Goal: Feedback & Contribution: Contribute content

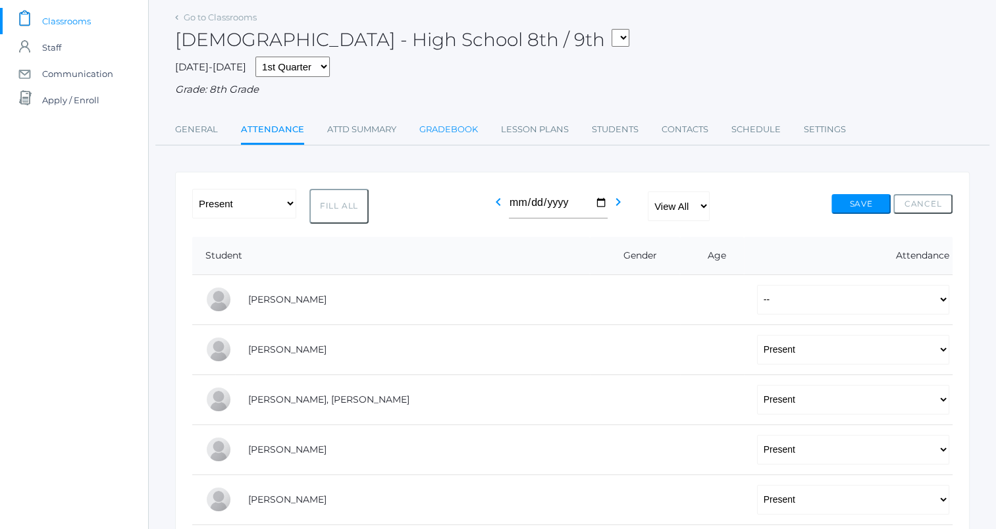
scroll to position [97, 0]
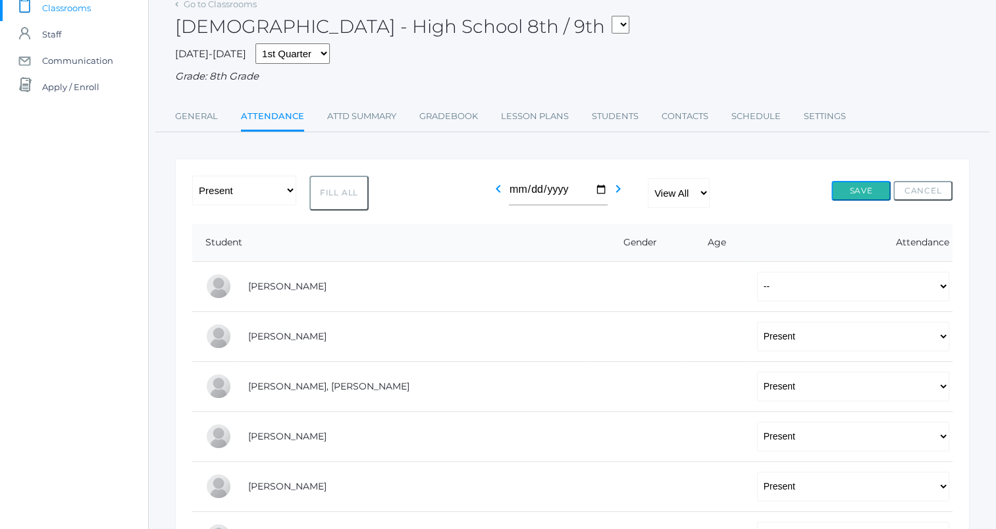
click at [852, 190] on button "Save" at bounding box center [861, 191] width 59 height 20
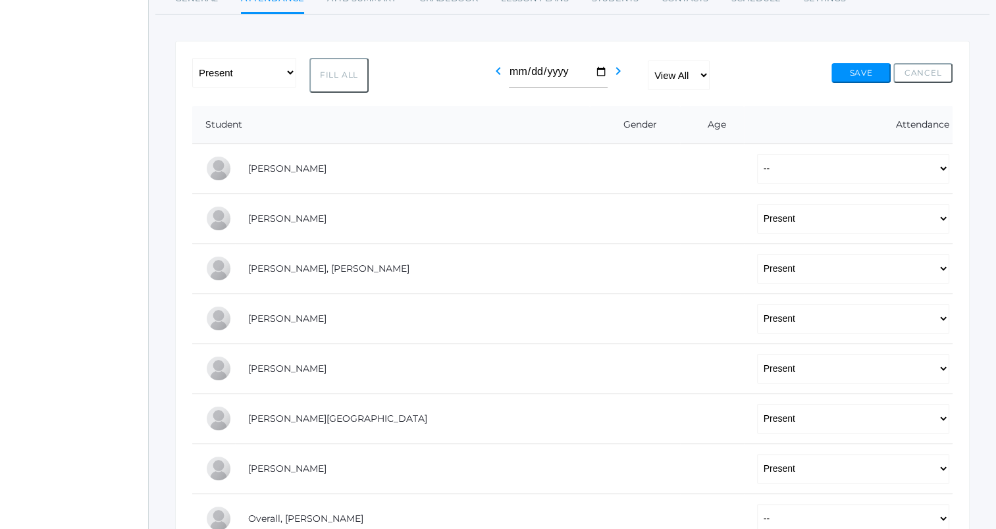
scroll to position [213, 0]
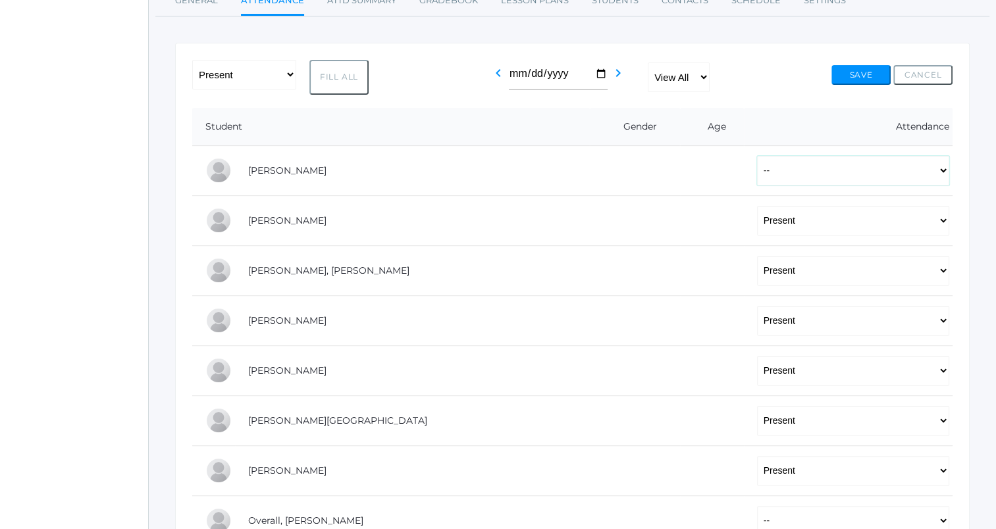
click at [757, 174] on select "-- Present Tardy Excused Tardy Unexcused Absent Excused Absent Unexcused" at bounding box center [853, 171] width 192 height 30
select select "TE"
click at [757, 156] on select "-- Present Tardy Excused Tardy Unexcused Absent Excused Absent Unexcused" at bounding box center [853, 171] width 192 height 30
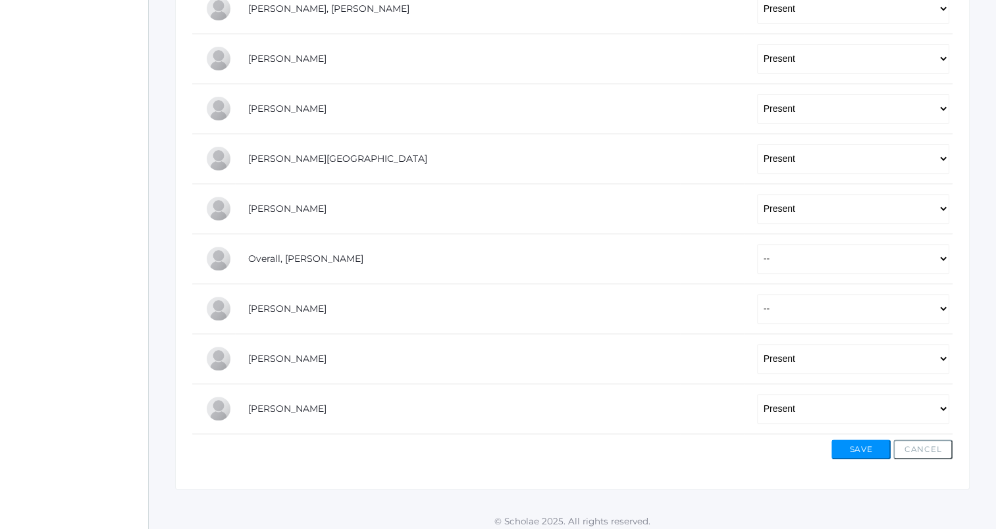
scroll to position [481, 0]
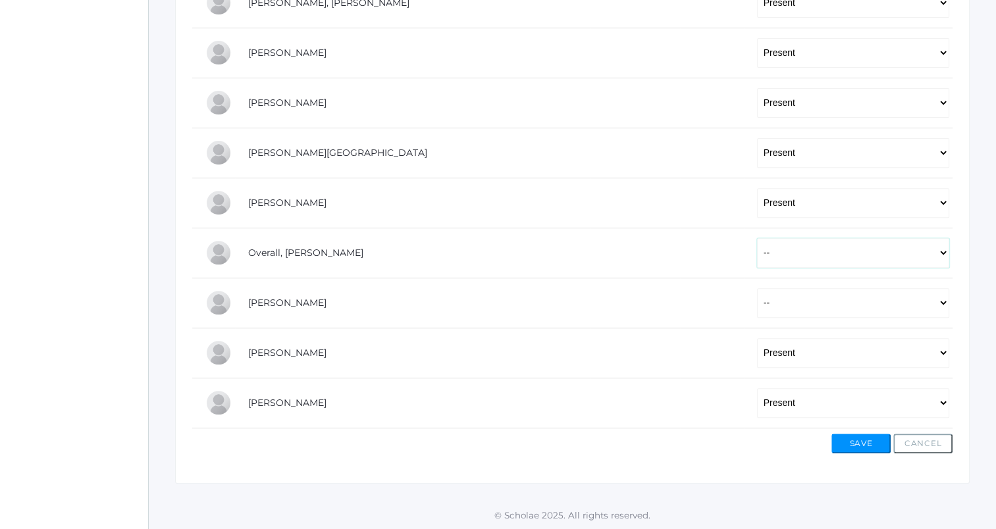
click at [757, 257] on select "-- Present Tardy Excused Tardy Unexcused Absent Excused Absent Unexcused" at bounding box center [853, 253] width 192 height 30
select select "AE"
click at [757, 238] on select "-- Present Tardy Excused Tardy Unexcused Absent Excused Absent Unexcused" at bounding box center [853, 253] width 192 height 30
click at [757, 300] on select "-- Present Tardy Excused Tardy Unexcused Absent Excused Absent Unexcused" at bounding box center [853, 303] width 192 height 30
select select "TE"
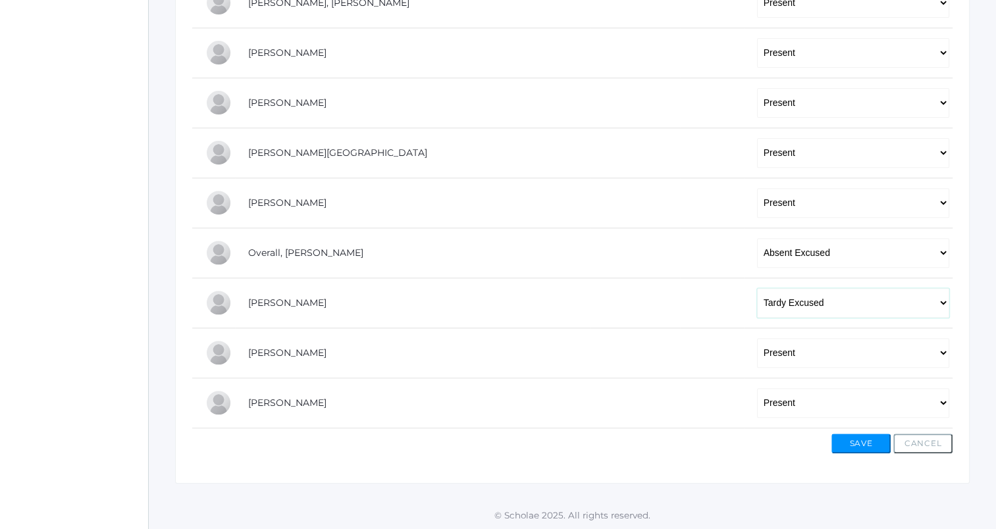
click at [757, 288] on select "-- Present Tardy Excused Tardy Unexcused Absent Excused Absent Unexcused" at bounding box center [853, 303] width 192 height 30
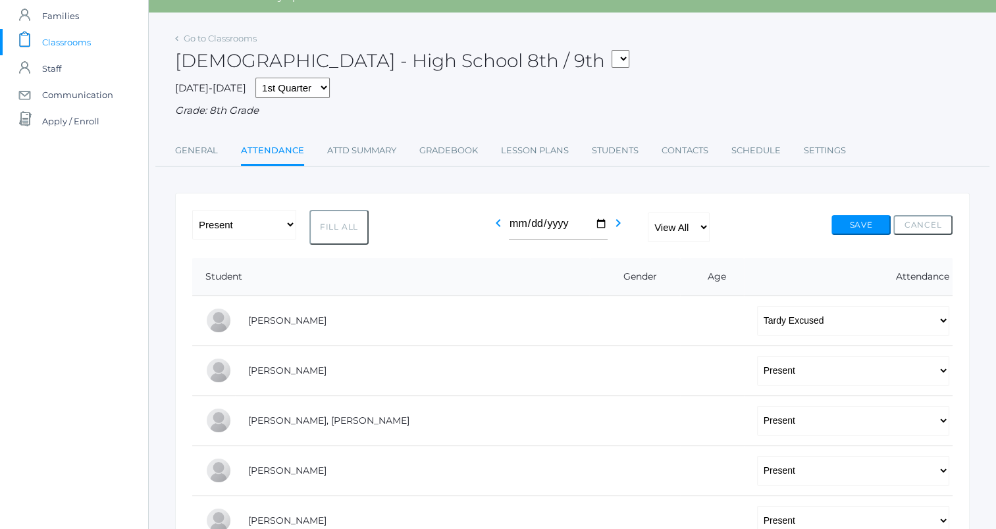
scroll to position [0, 0]
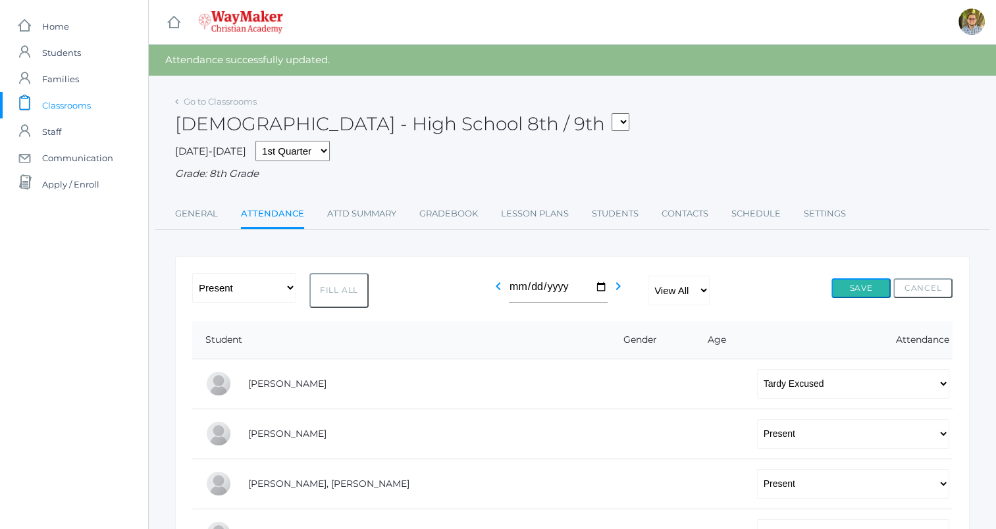
click at [858, 292] on button "Save" at bounding box center [861, 289] width 59 height 20
click at [554, 221] on link "Lesson Plans" at bounding box center [535, 214] width 68 height 26
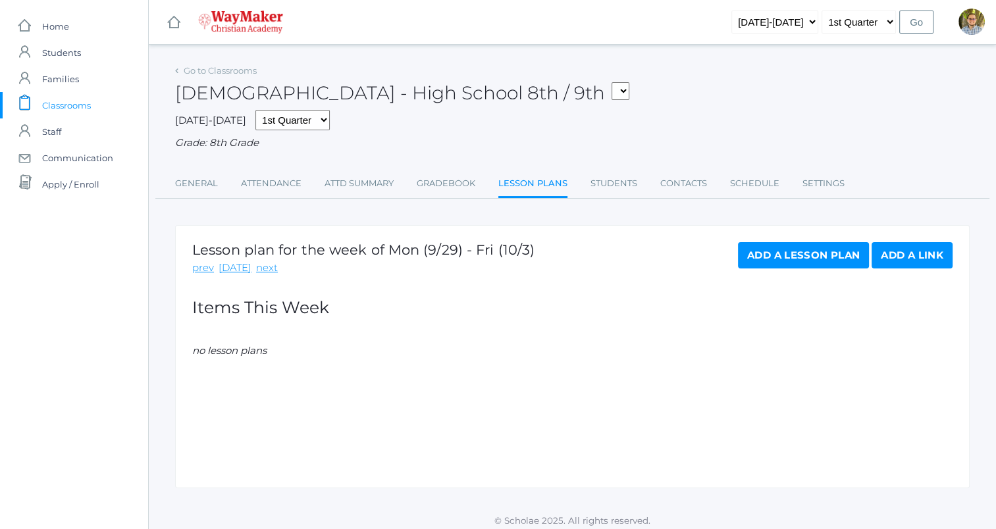
click at [782, 261] on link "Add a Lesson Plan" at bounding box center [803, 255] width 131 height 26
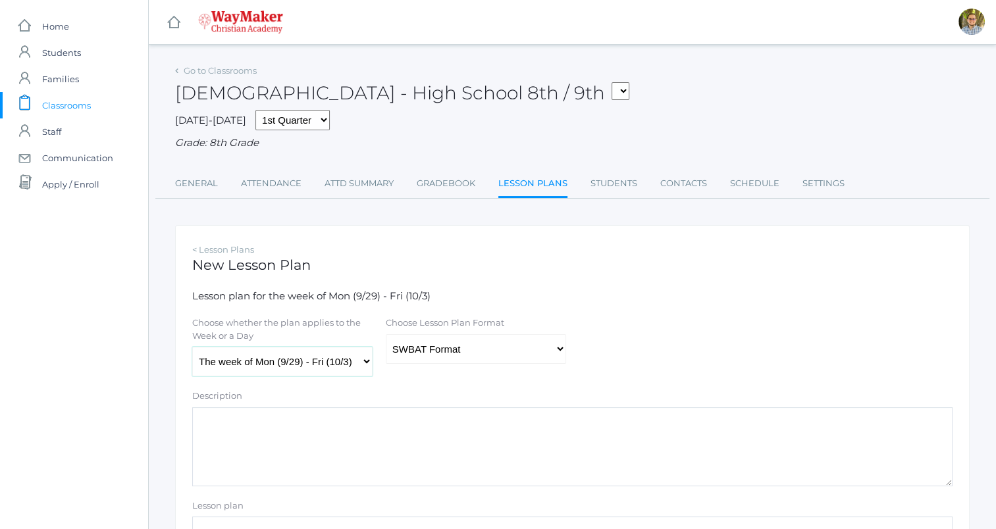
click at [339, 363] on select "The week of Mon (9/29) - Fri (10/3) [DATE] (9/29) [DATE] (9/30) [DATE] (10/1) […" at bounding box center [282, 362] width 180 height 30
select select "[DATE]"
click at [192, 348] on select "The week of Mon (9/29) - Fri (10/3) [DATE] (9/29) [DATE] (9/30) [DATE] (10/1) […" at bounding box center [282, 362] width 180 height 30
click at [496, 358] on select "Traditional Format SWBAT Format" at bounding box center [476, 349] width 180 height 30
select select "legacy"
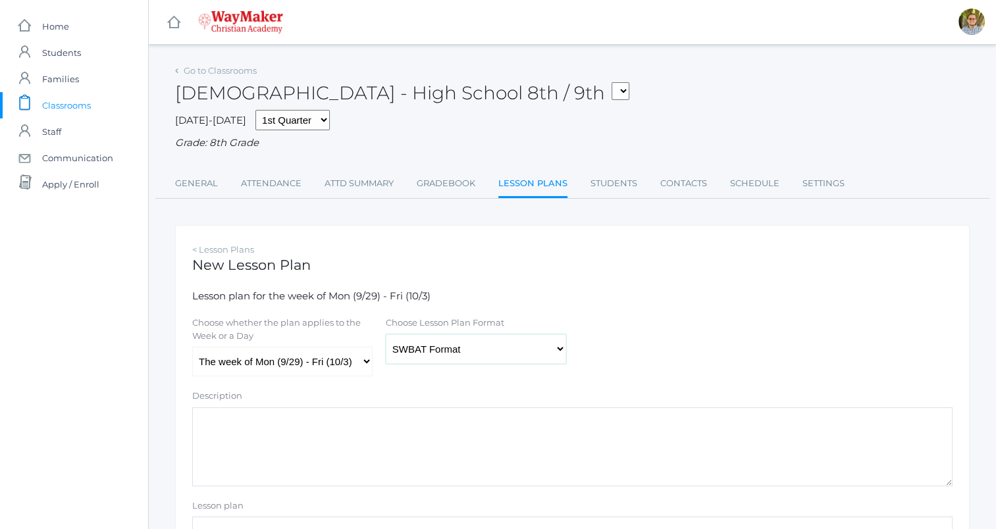
click at [386, 334] on select "Traditional Format SWBAT Format" at bounding box center [476, 349] width 180 height 30
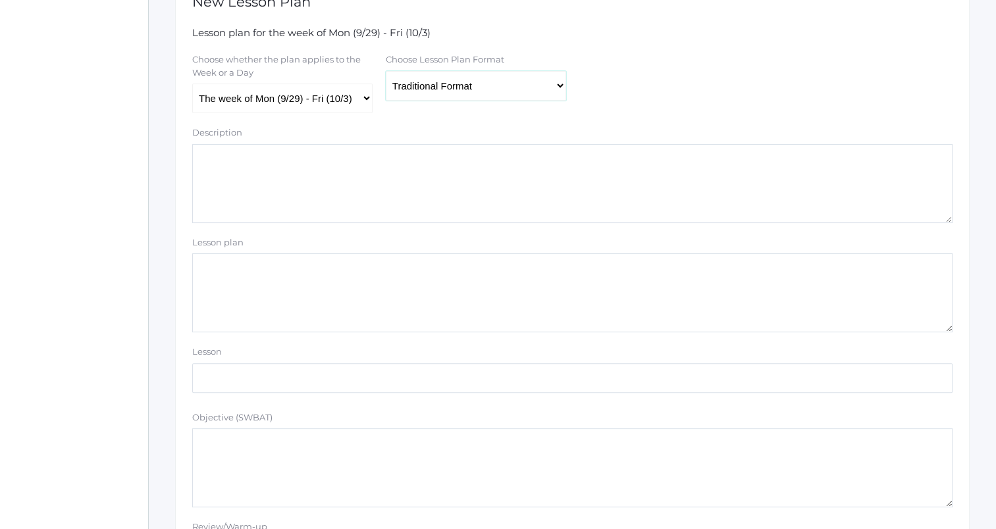
scroll to position [274, 0]
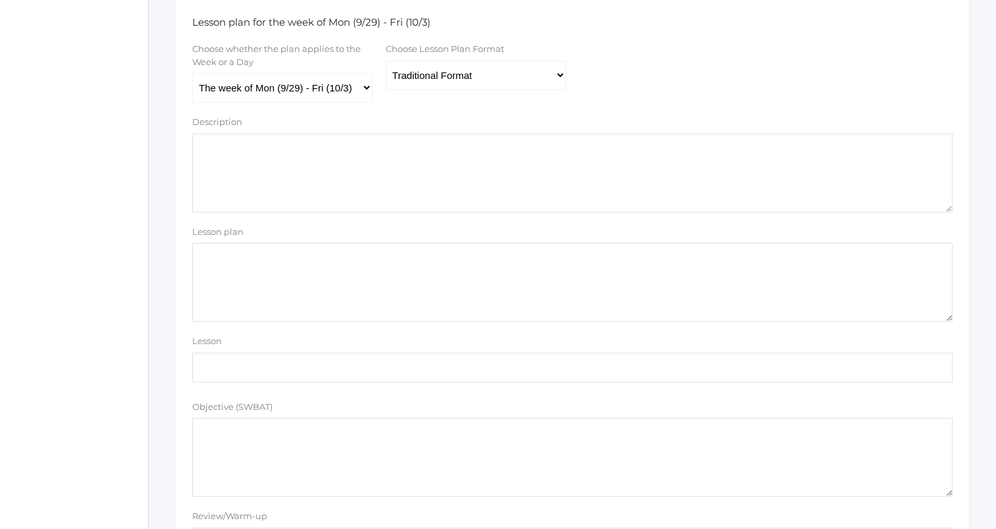
click at [560, 301] on textarea "Lesson plan" at bounding box center [572, 282] width 761 height 79
type textarea "Q"
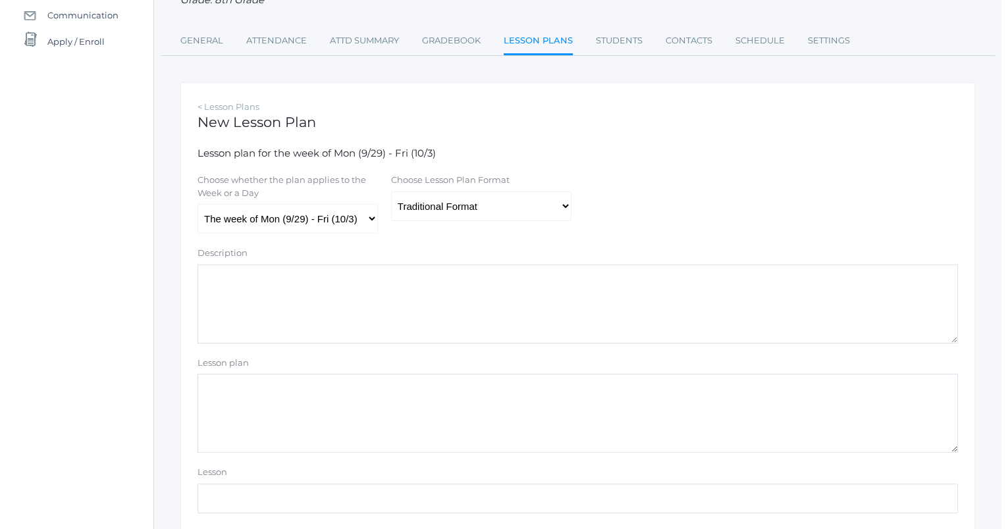
scroll to position [0, 0]
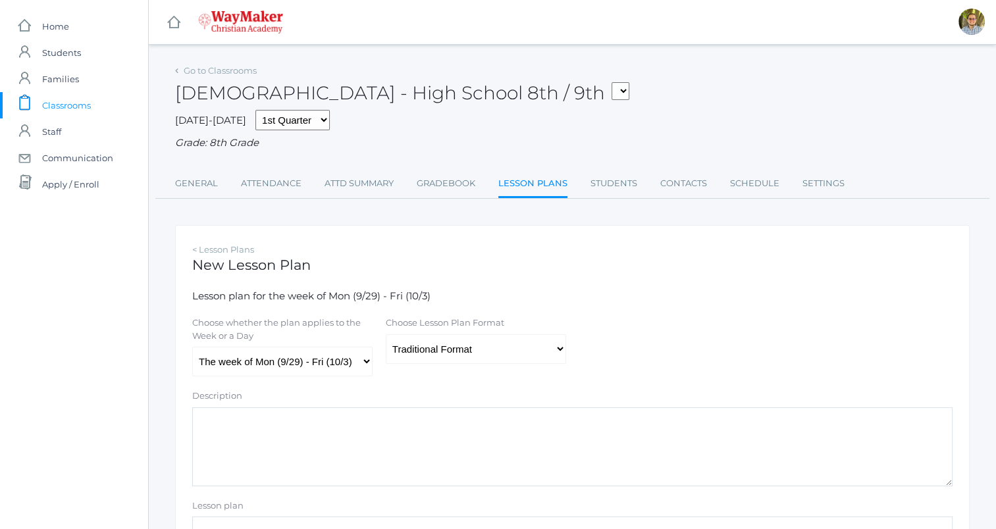
click at [84, 100] on span "Classrooms" at bounding box center [66, 105] width 49 height 26
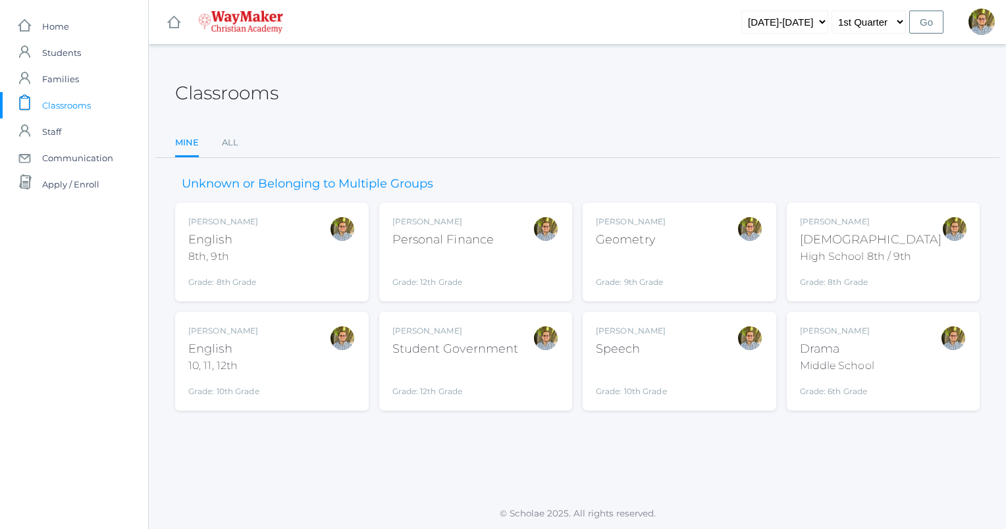
click at [927, 255] on div "[PERSON_NAME] Bible High School 8th / 9th Grade: 8th Grade HSBIBLE" at bounding box center [883, 252] width 167 height 72
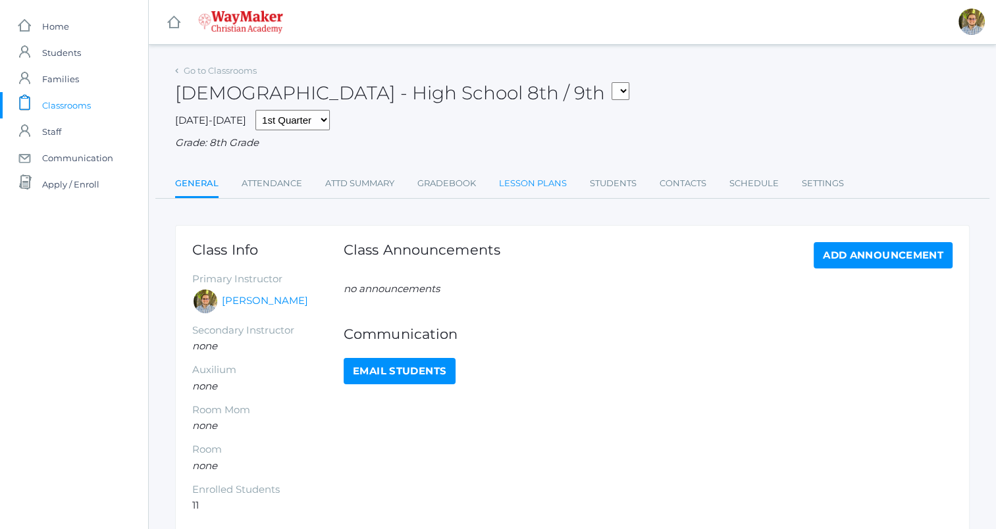
click at [539, 197] on link "Lesson Plans" at bounding box center [533, 184] width 68 height 26
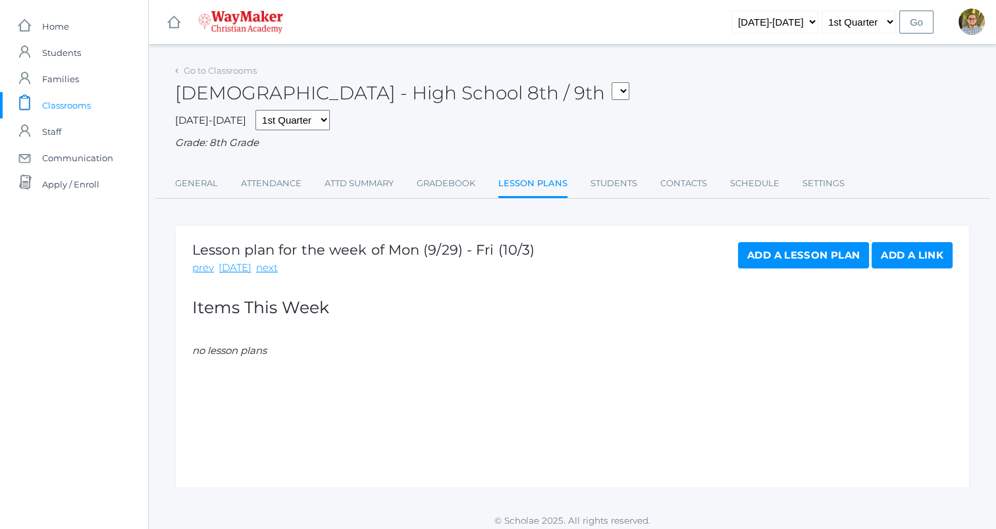
click at [814, 258] on link "Add a Lesson Plan" at bounding box center [803, 255] width 131 height 26
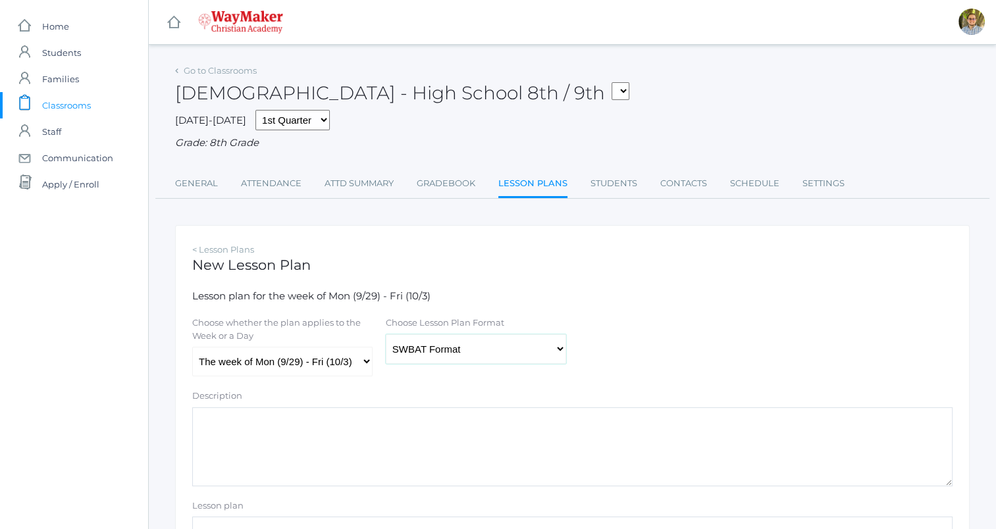
click at [487, 354] on select "Traditional Format SWBAT Format" at bounding box center [476, 349] width 180 height 30
select select "legacy"
click at [386, 334] on select "Traditional Format SWBAT Format" at bounding box center [476, 349] width 180 height 30
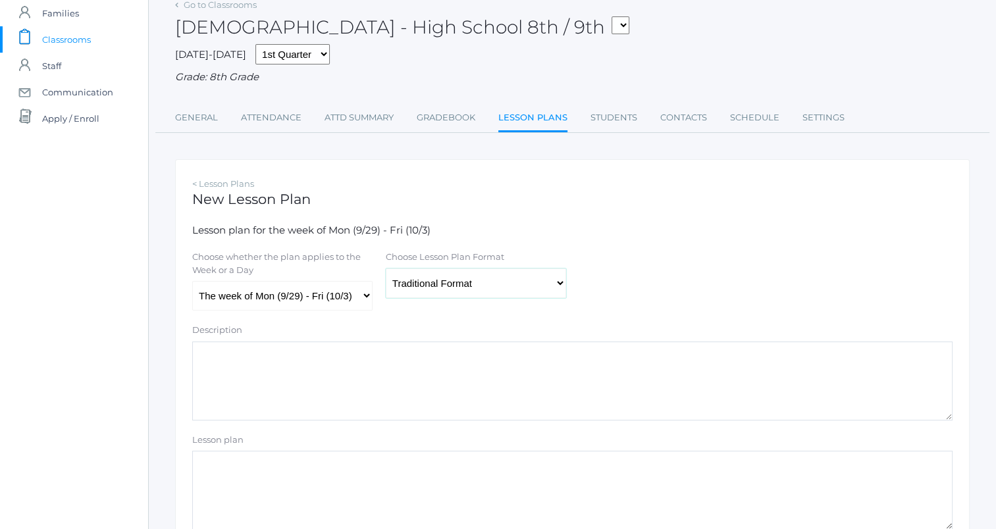
scroll to position [78, 0]
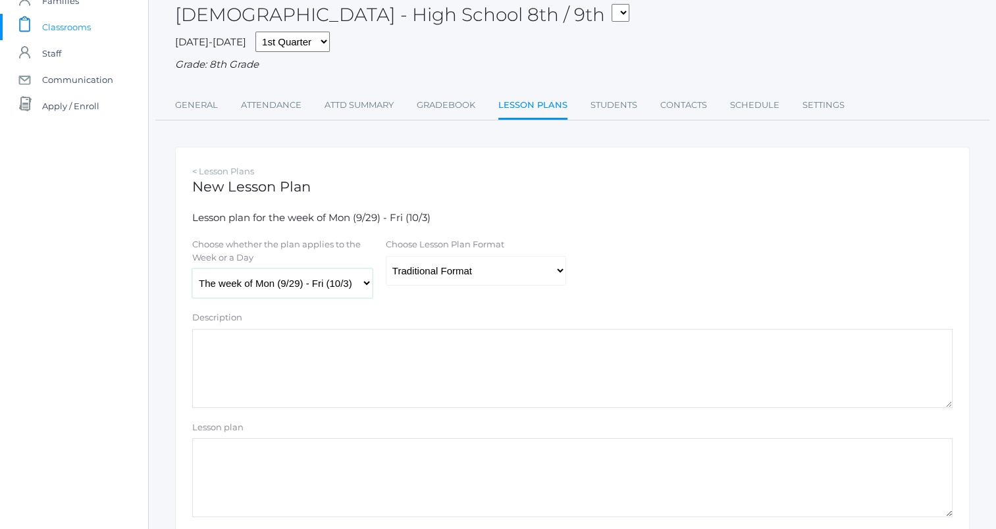
click at [353, 287] on select "The week of Mon (9/29) - Fri (10/3) Monday (9/29) Tuesday (9/30) Wednesday (10/…" at bounding box center [282, 284] width 180 height 30
select select "2025-09-30"
click at [192, 269] on select "The week of Mon (9/29) - Fri (10/3) Monday (9/29) Tuesday (9/30) Wednesday (10/…" at bounding box center [282, 284] width 180 height 30
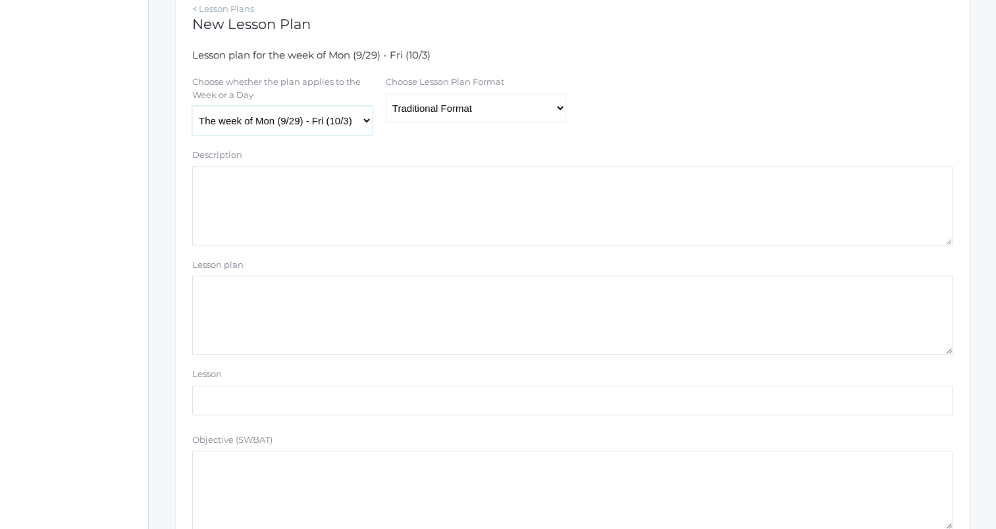
scroll to position [244, 0]
click at [450, 324] on textarea "Lesson plan" at bounding box center [572, 312] width 761 height 79
type textarea "B"
type textarea "L"
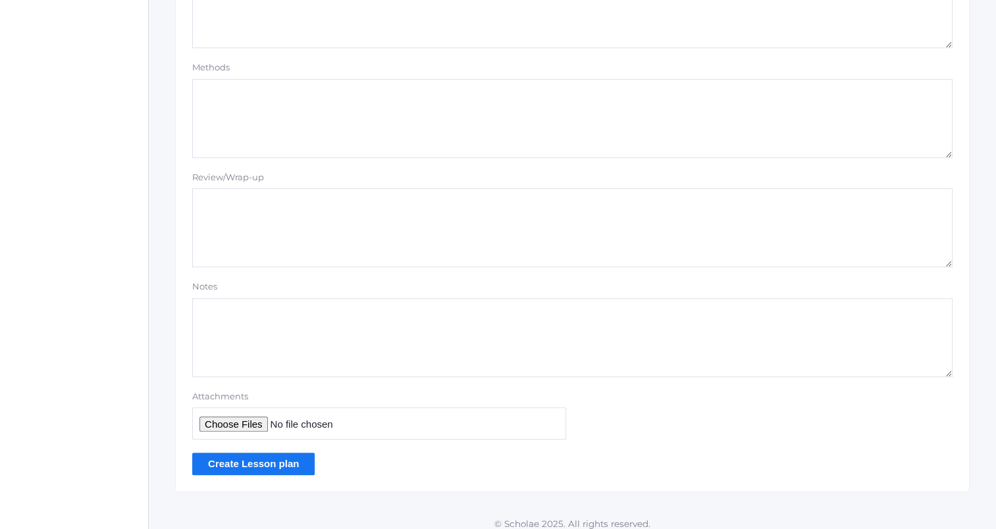
scroll to position [1113, 0]
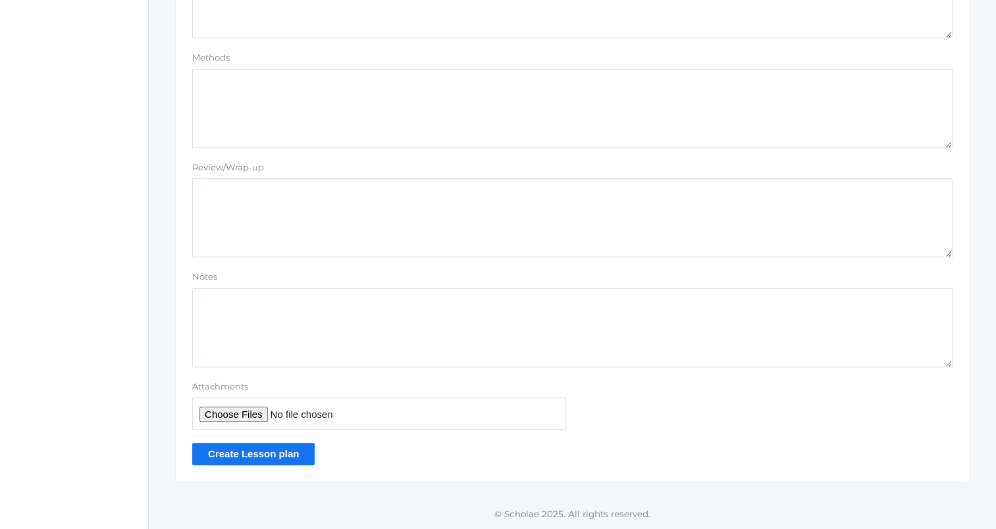
type textarea "LoC lesson 3"
click at [244, 416] on input "Attachments" at bounding box center [379, 414] width 374 height 32
type input "C:\fakepath\LoC Boyhood and early ministry lessons.docx"
click at [246, 450] on input "Create Lesson plan" at bounding box center [253, 454] width 122 height 22
